Goal: Communication & Community: Ask a question

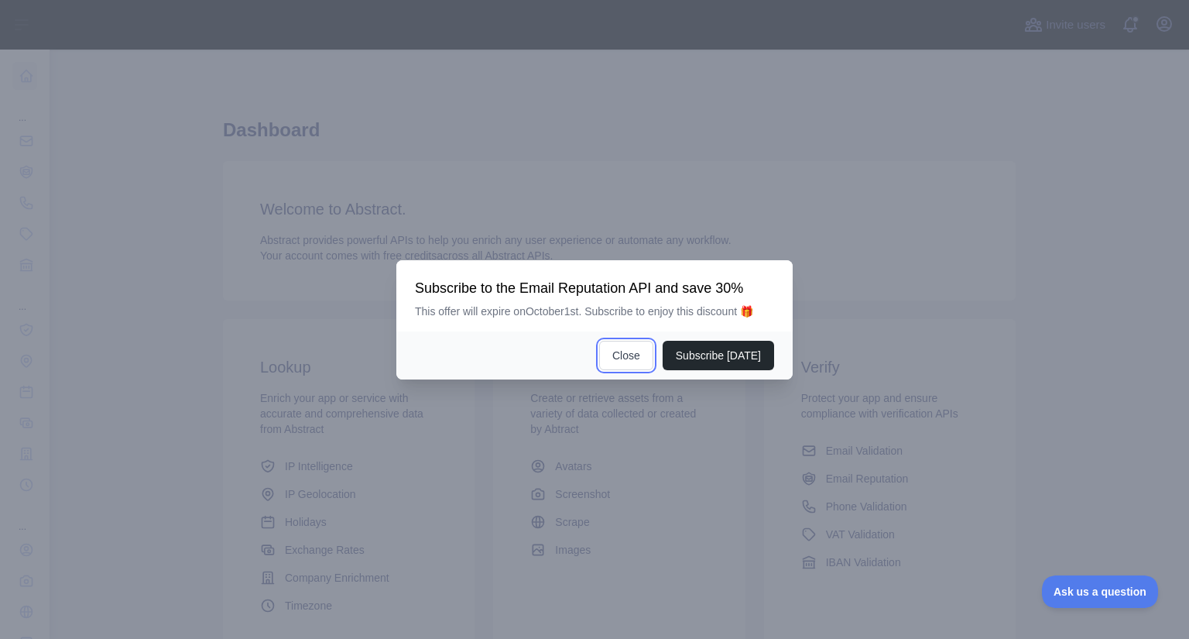
click at [633, 355] on button "Close" at bounding box center [626, 355] width 54 height 29
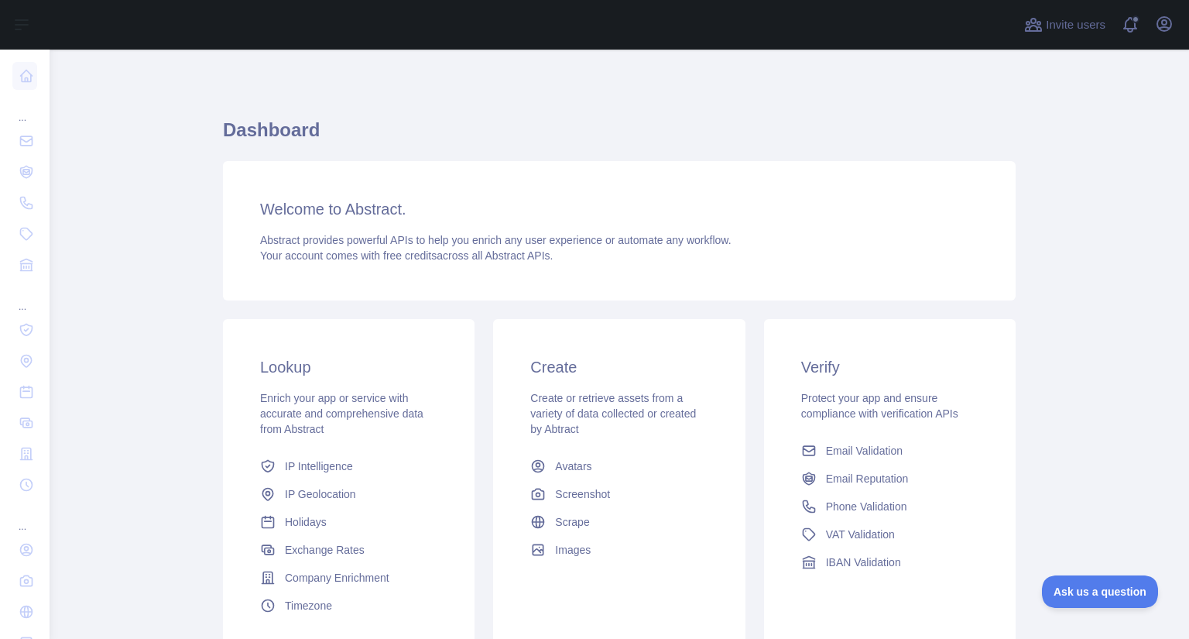
click at [19, 361] on link at bounding box center [24, 361] width 25 height 28
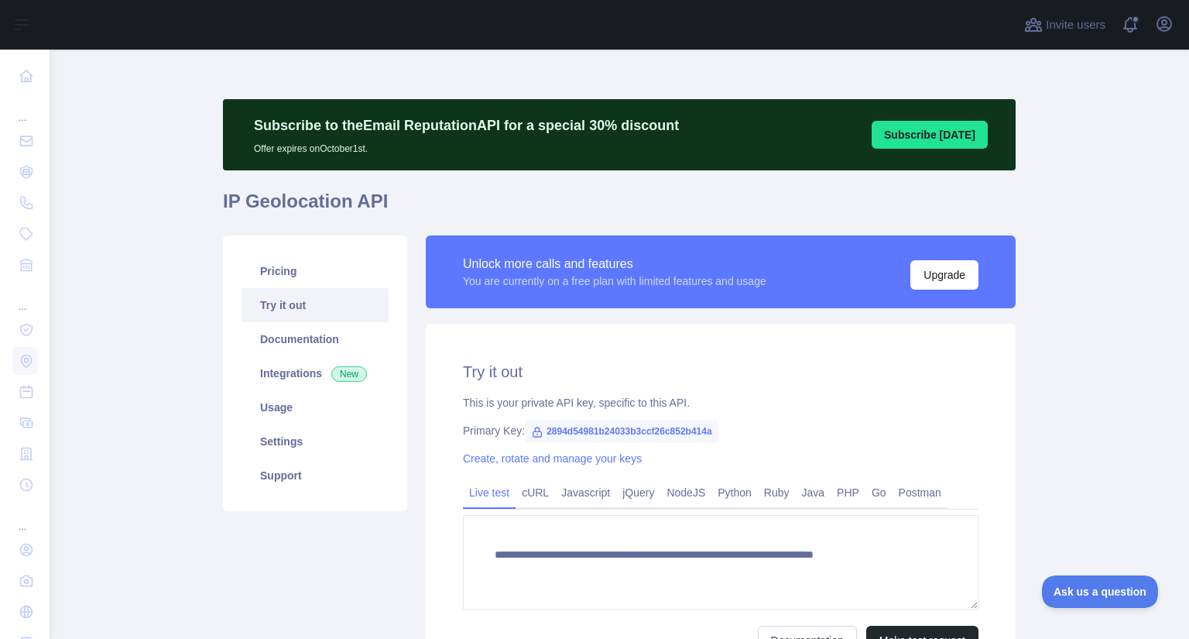
type textarea "**********"
click at [309, 407] on link "Usage" at bounding box center [315, 407] width 147 height 34
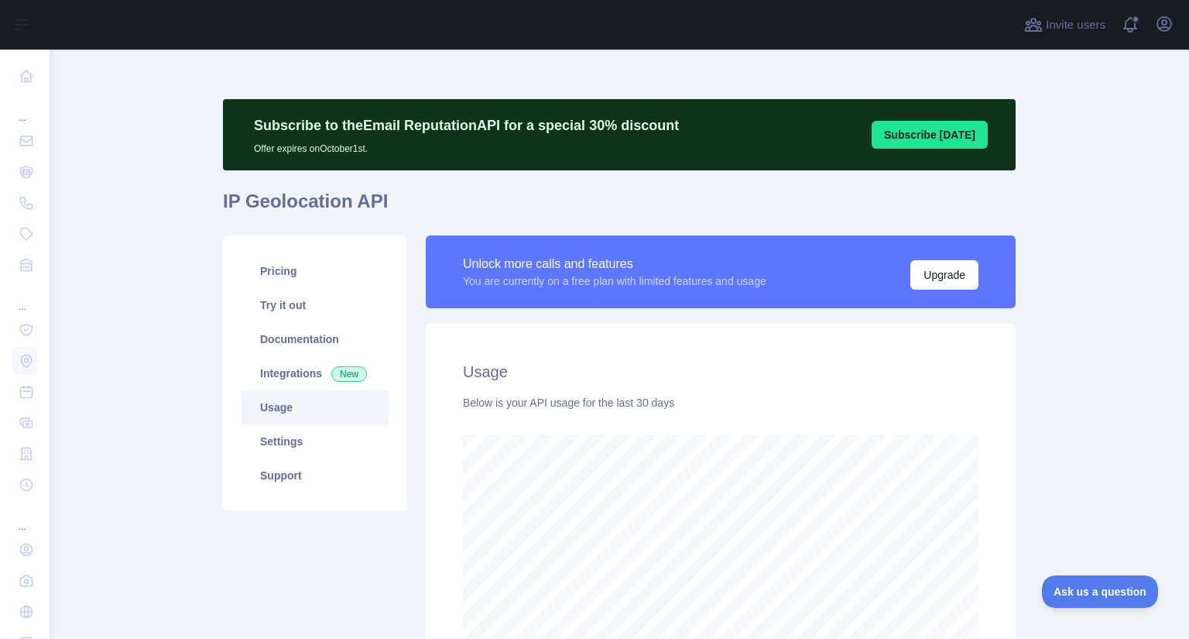
click at [309, 271] on link "Pricing" at bounding box center [315, 271] width 147 height 34
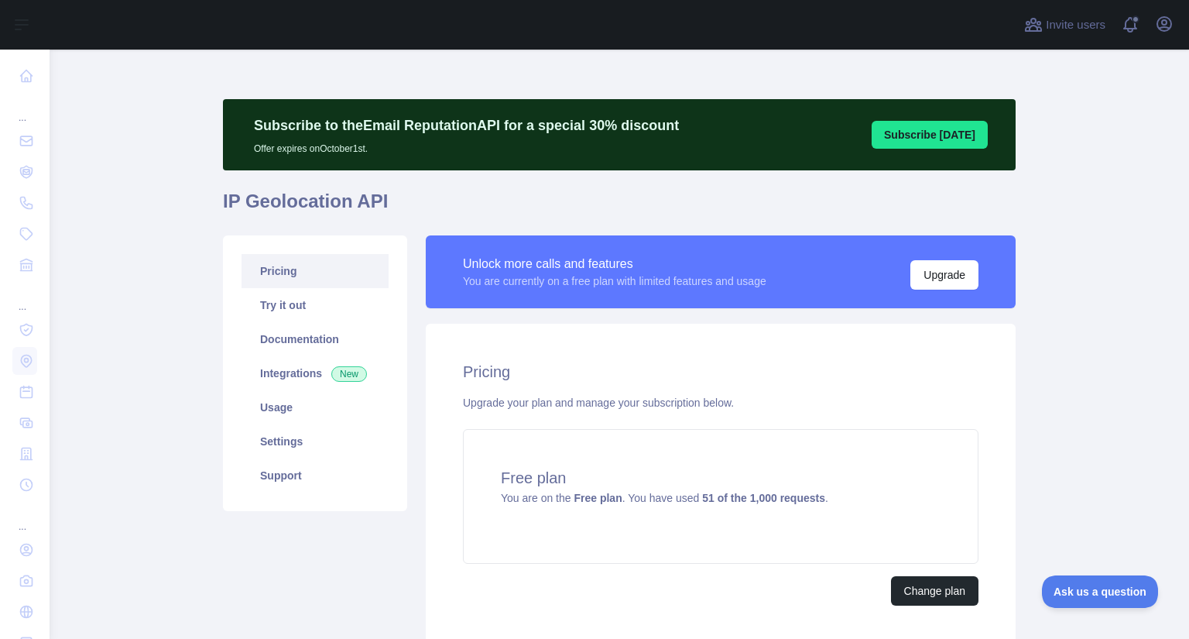
scroll to position [118, 0]
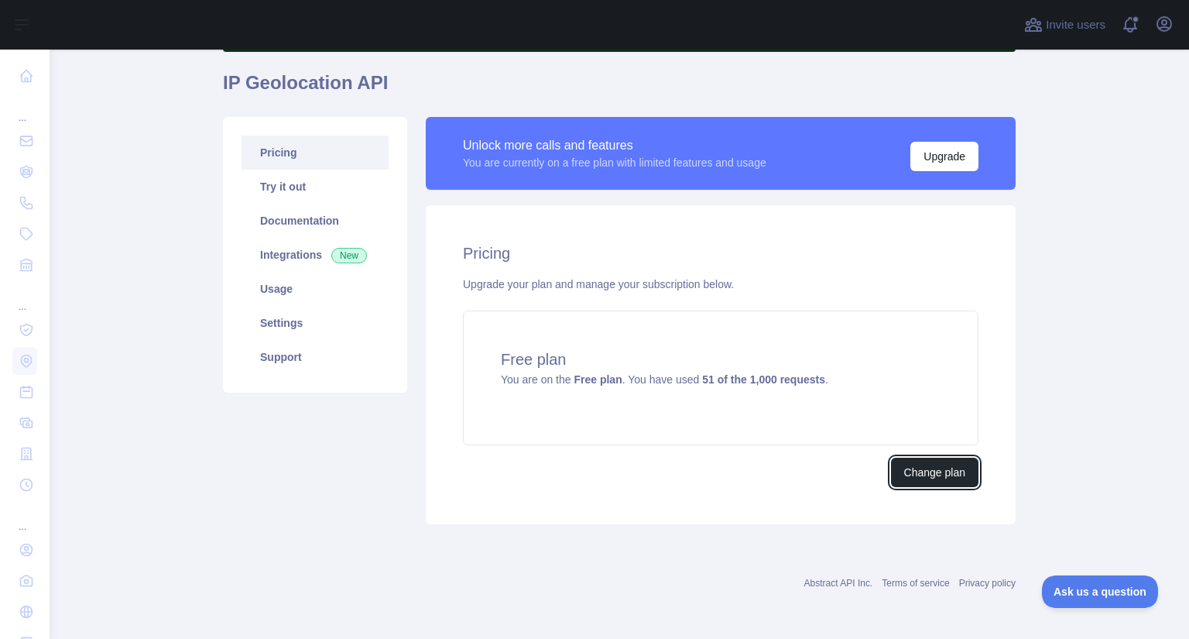
click at [929, 472] on button "Change plan" at bounding box center [934, 472] width 87 height 29
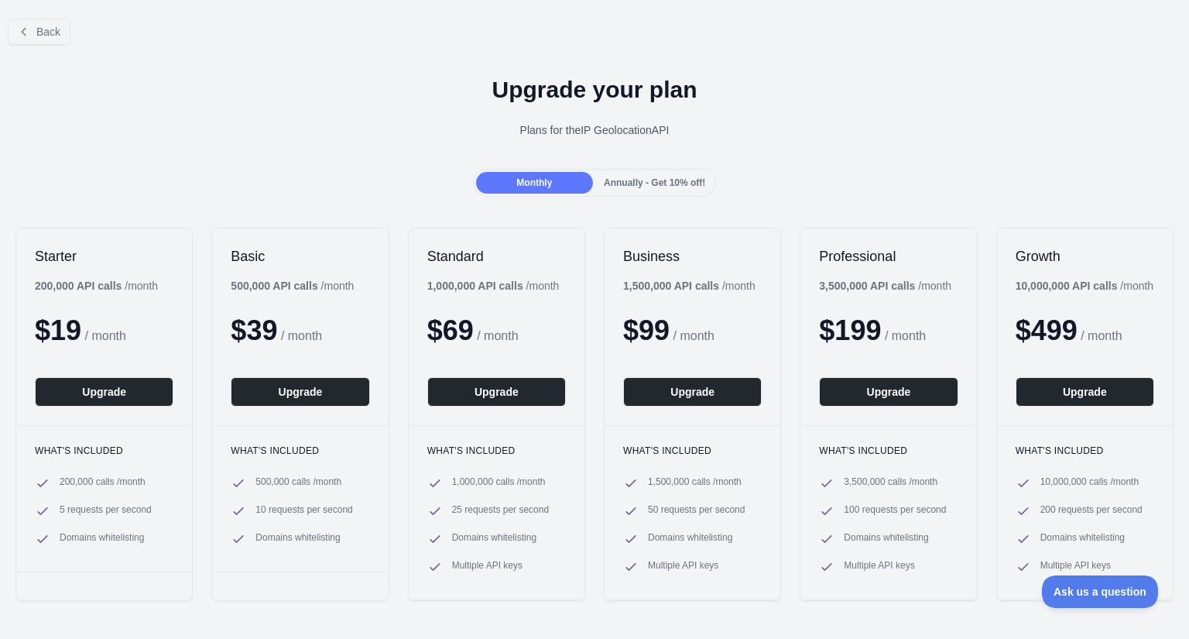
click at [315, 475] on link "Support" at bounding box center [315, 475] width 147 height 34
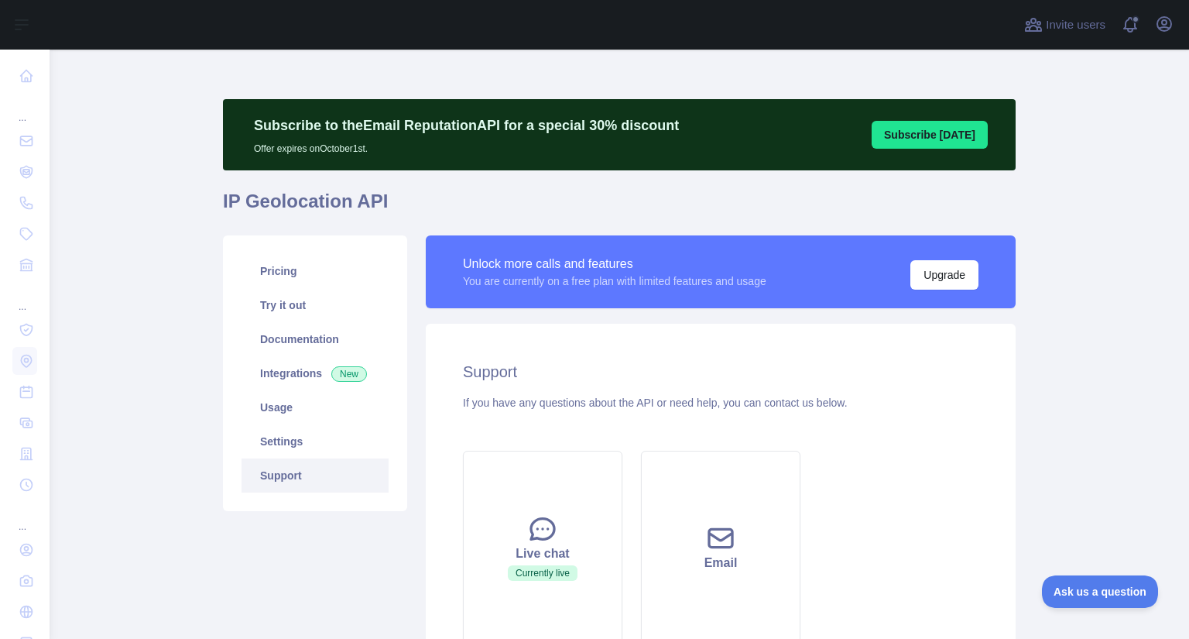
scroll to position [166, 0]
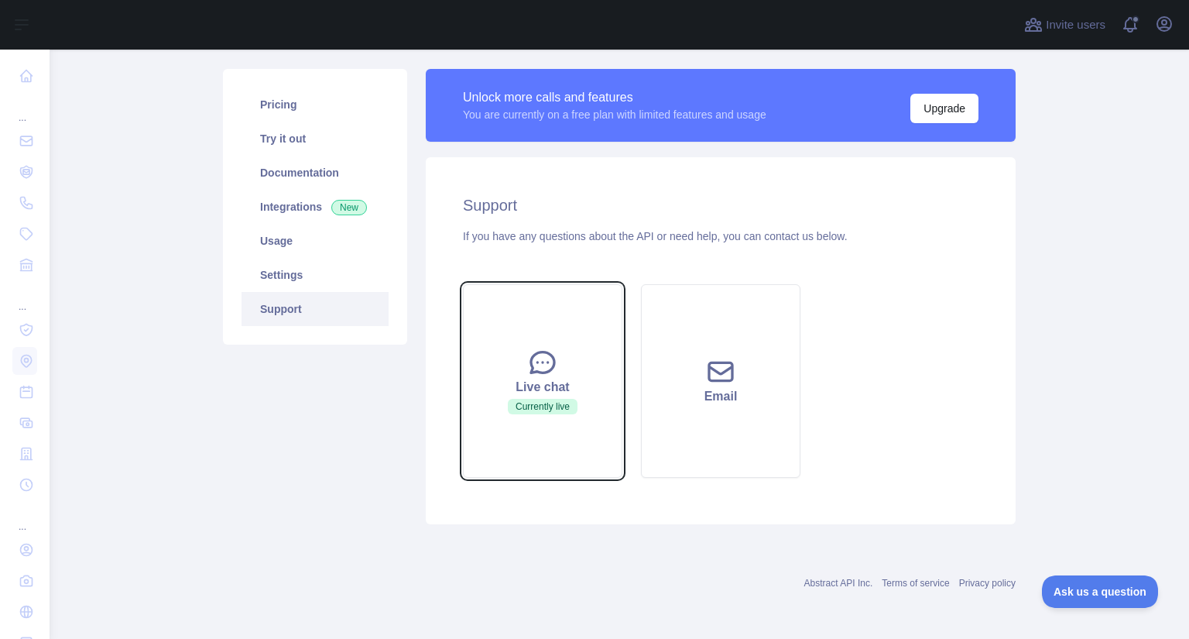
click at [536, 387] on div "Live chat" at bounding box center [542, 387] width 121 height 19
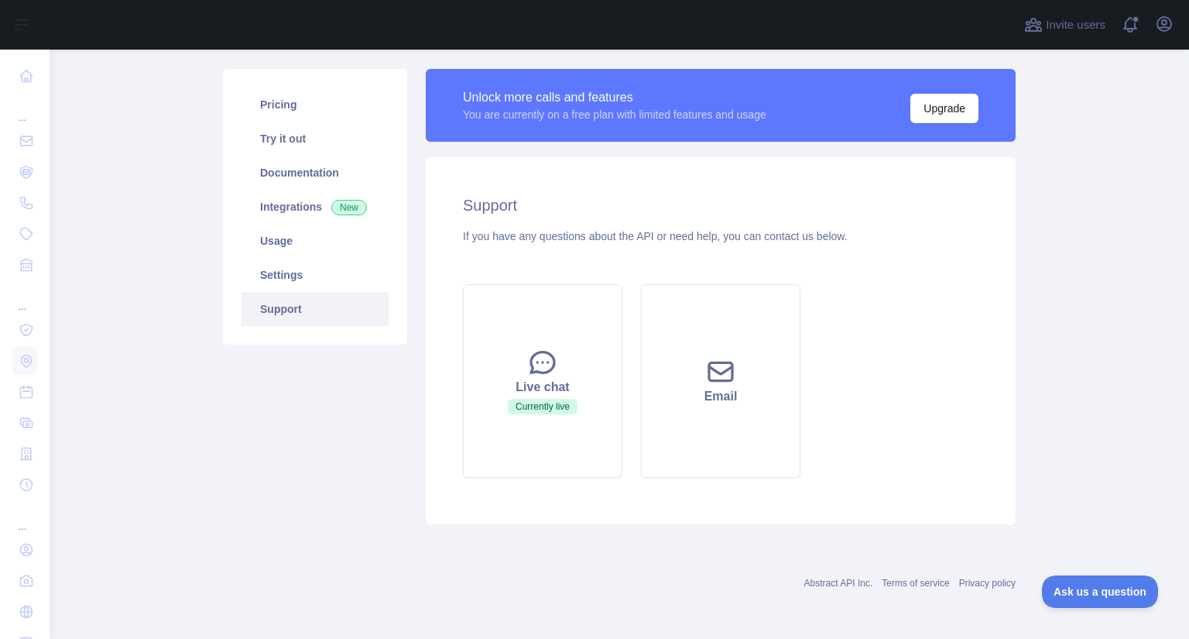
click at [1099, 591] on button "Ask us a question" at bounding box center [1100, 591] width 116 height 33
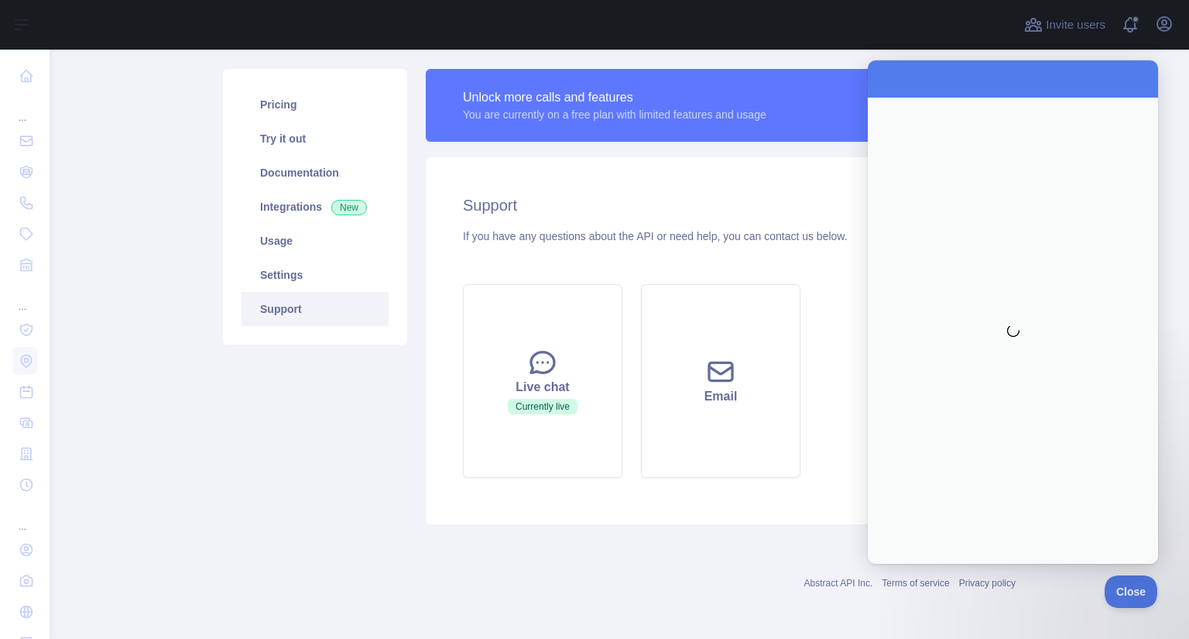
scroll to position [0, 0]
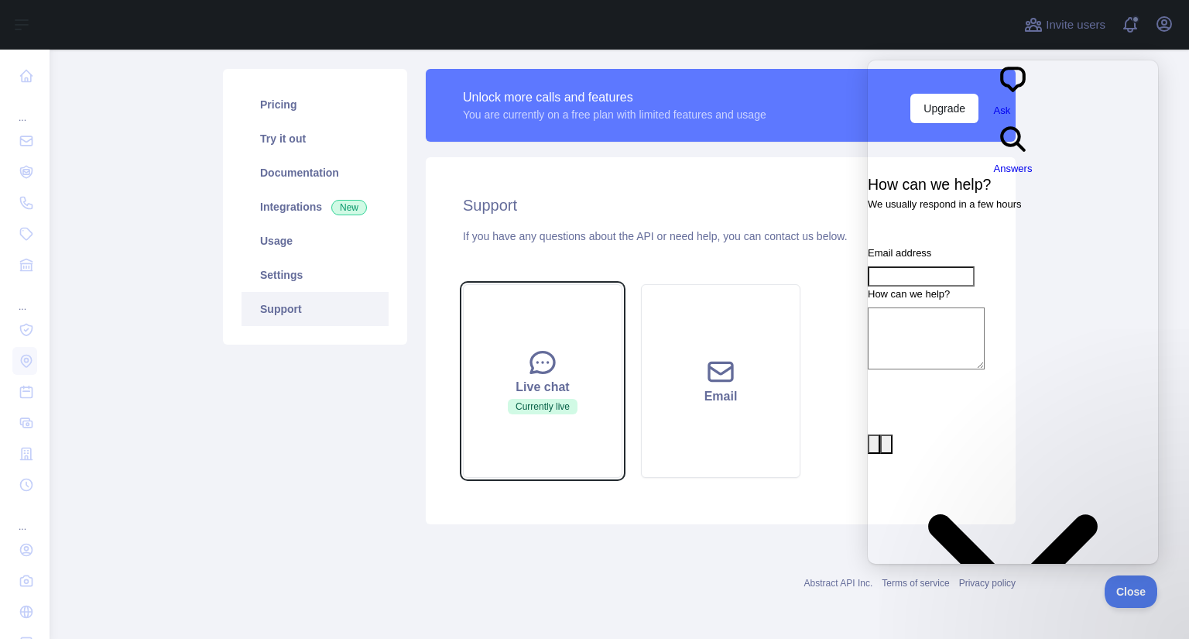
click at [536, 406] on span "Currently live" at bounding box center [543, 406] width 70 height 15
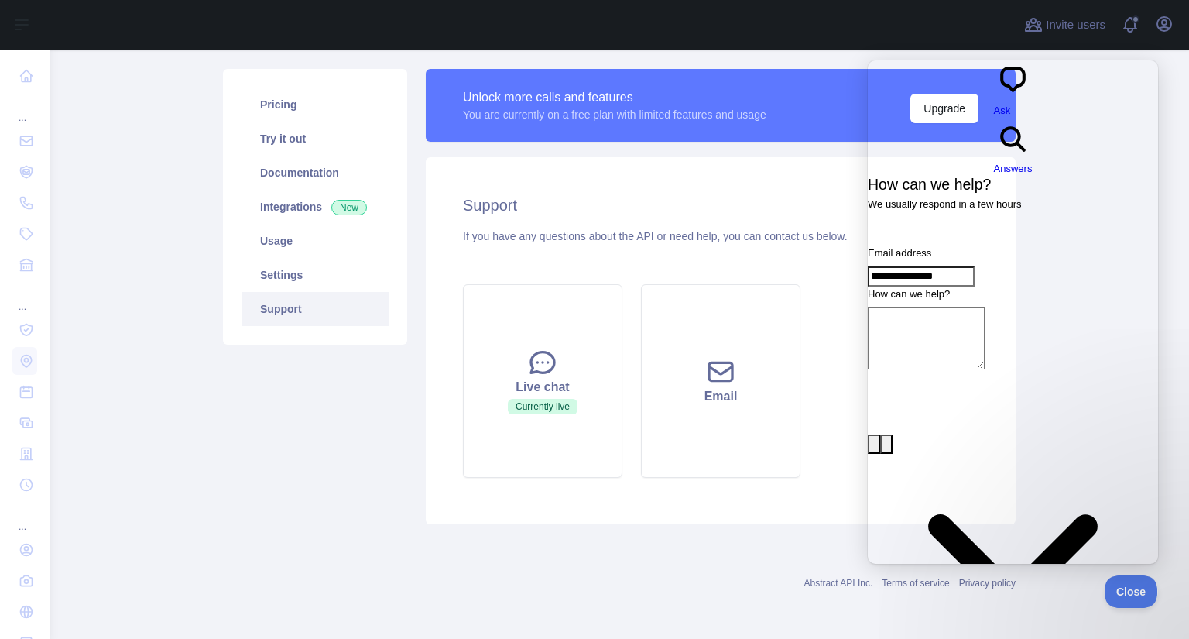
type input "**********"
click at [893, 434] on button "emoji" at bounding box center [886, 444] width 12 height 20
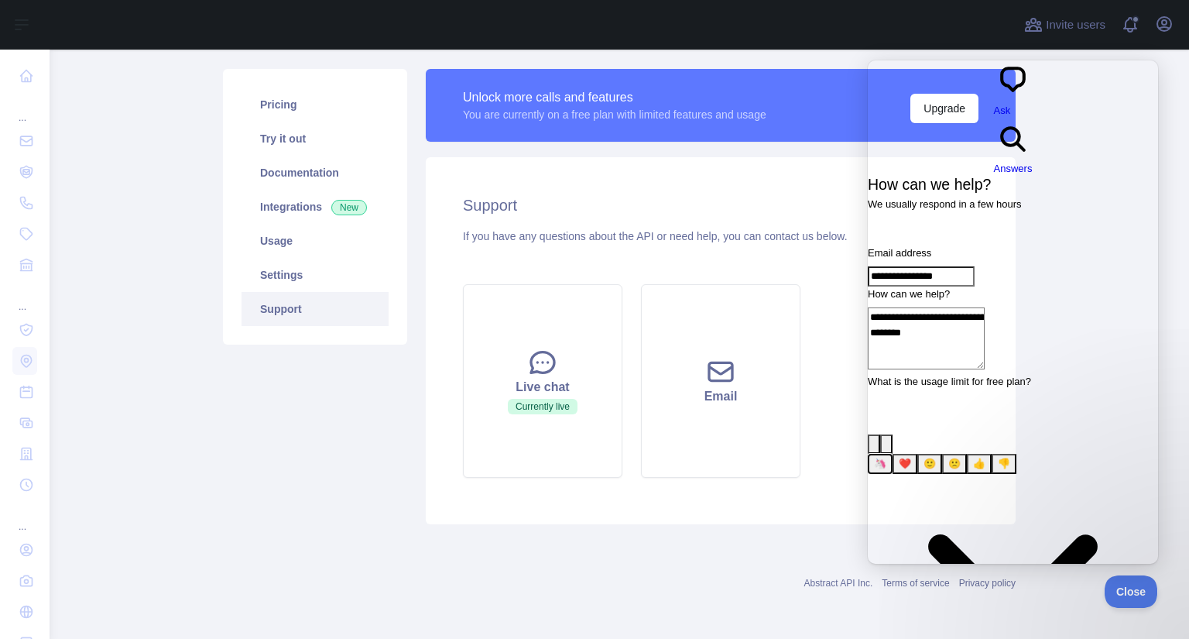
click at [874, 458] on span "🦄" at bounding box center [880, 464] width 12 height 12
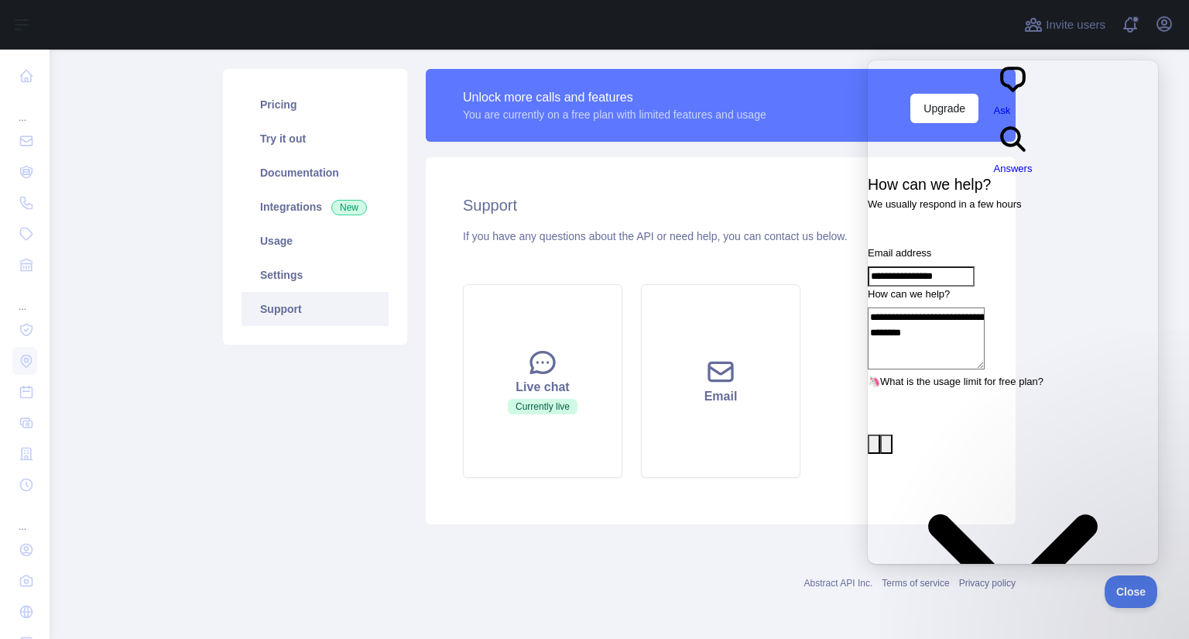
type textarea "**********"
click at [893, 434] on button "emoji" at bounding box center [886, 444] width 12 height 20
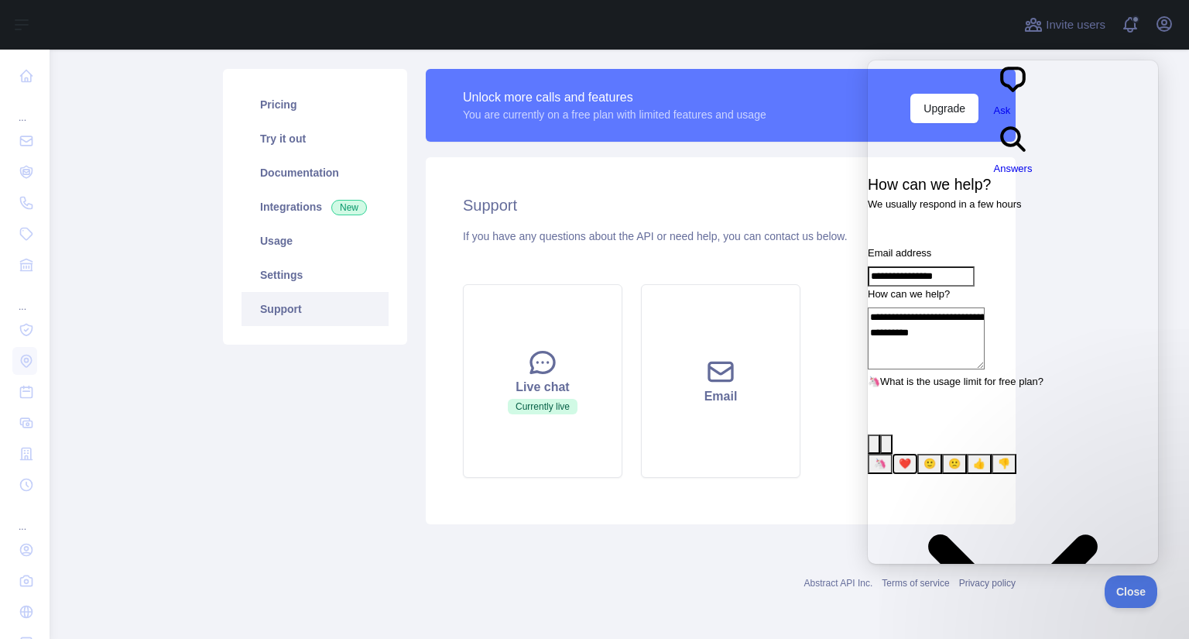
click at [899, 458] on span "❤️" at bounding box center [905, 464] width 12 height 12
